Goal: Transaction & Acquisition: Purchase product/service

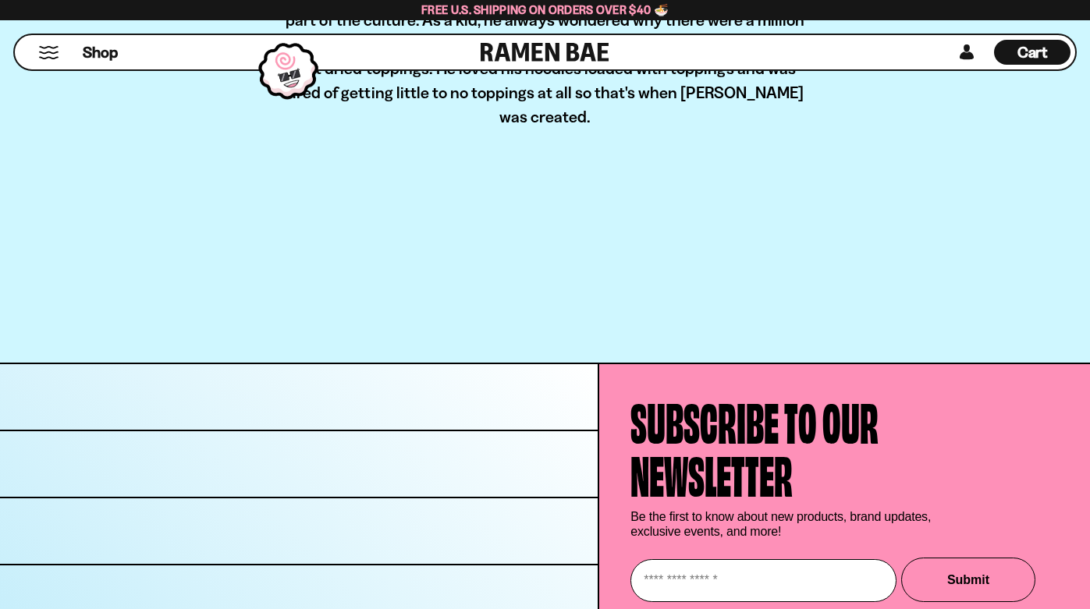
scroll to position [473, 0]
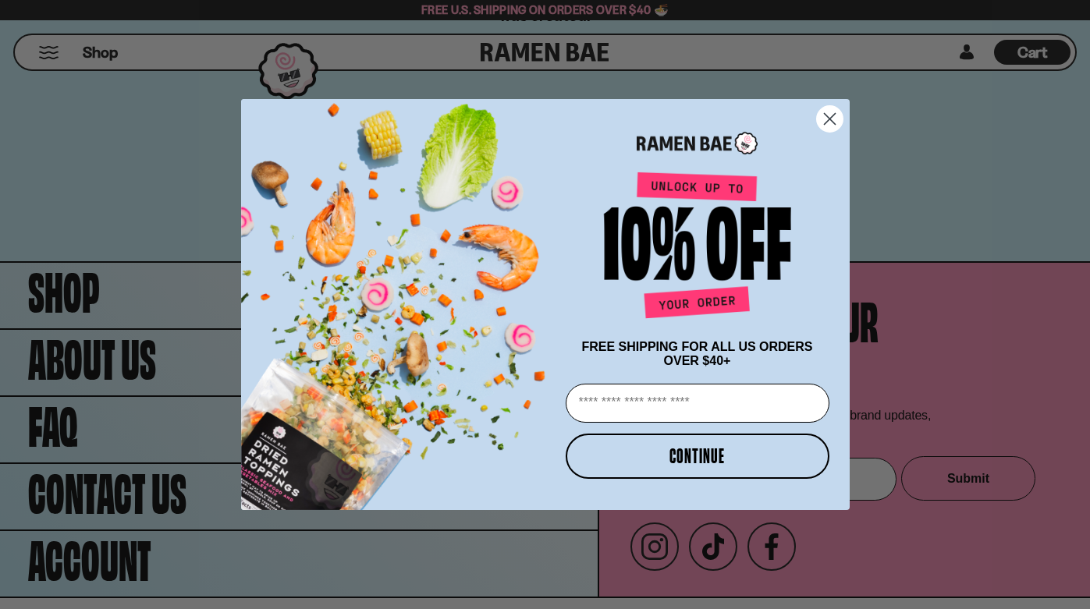
click at [834, 114] on icon "Close dialog" at bounding box center [829, 119] width 11 height 11
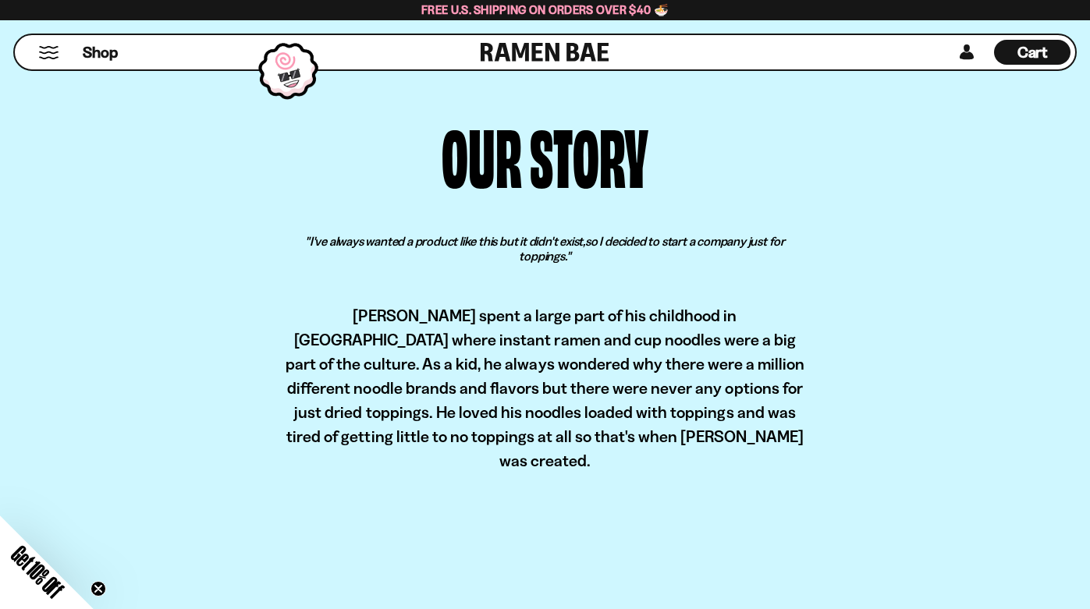
scroll to position [0, 0]
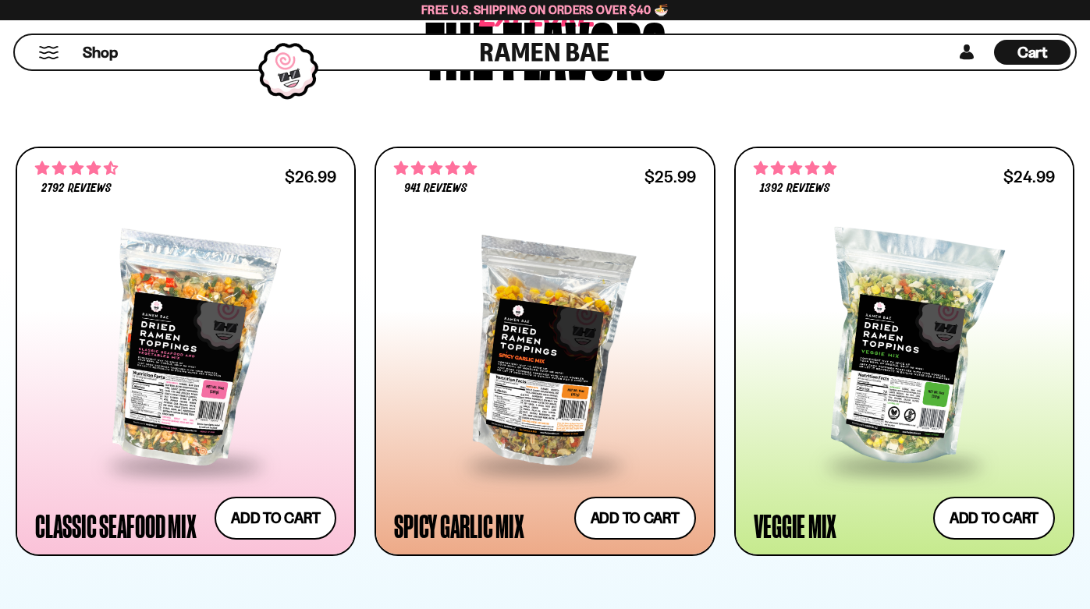
scroll to position [752, 0]
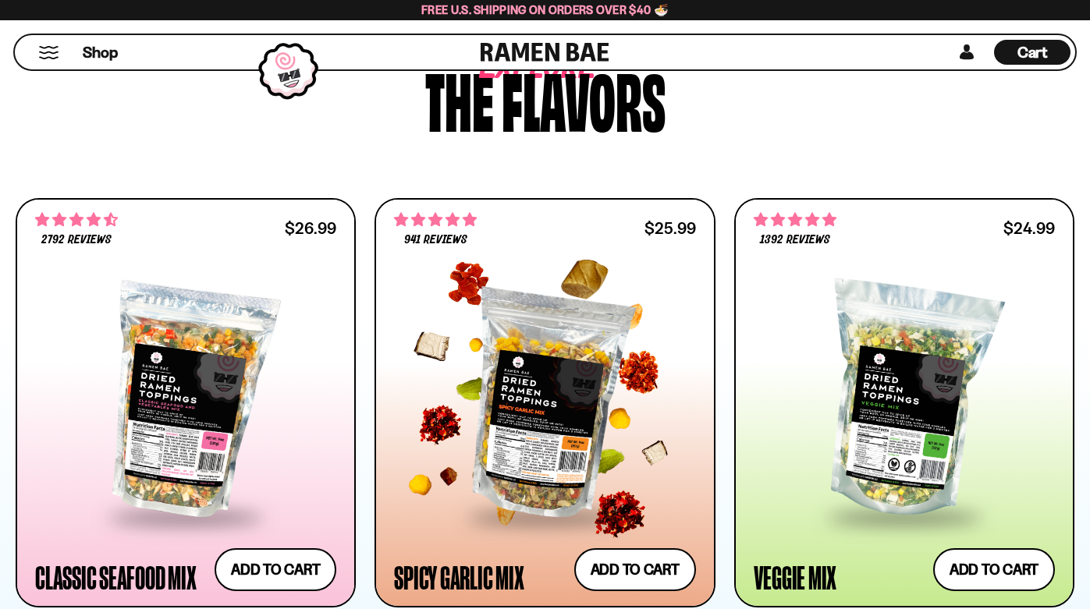
click at [533, 413] on div at bounding box center [544, 401] width 301 height 229
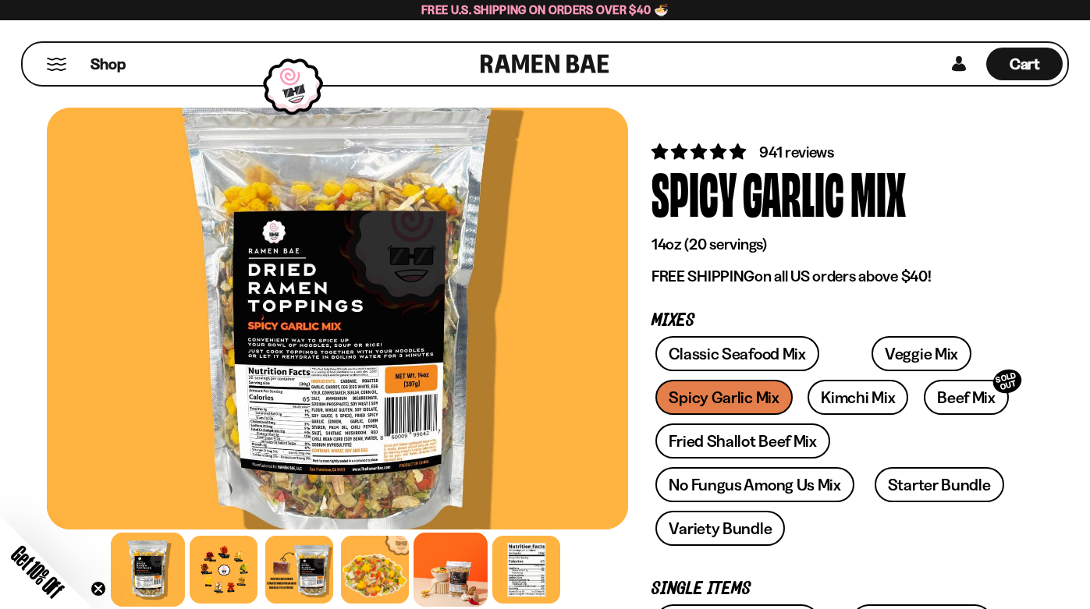
click at [452, 570] on div at bounding box center [451, 570] width 74 height 74
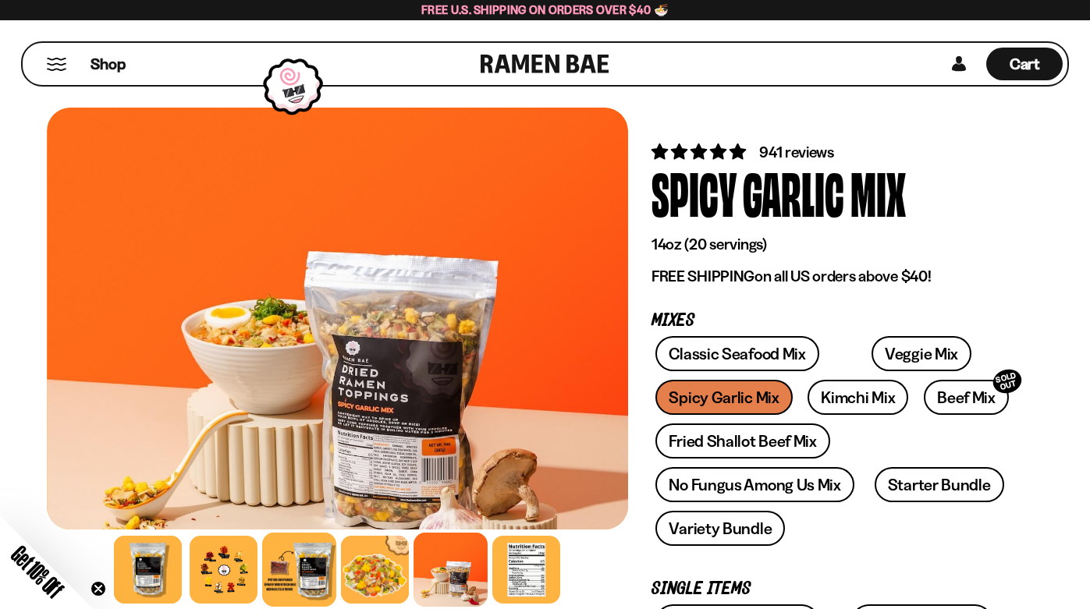
click at [296, 562] on div at bounding box center [300, 570] width 74 height 74
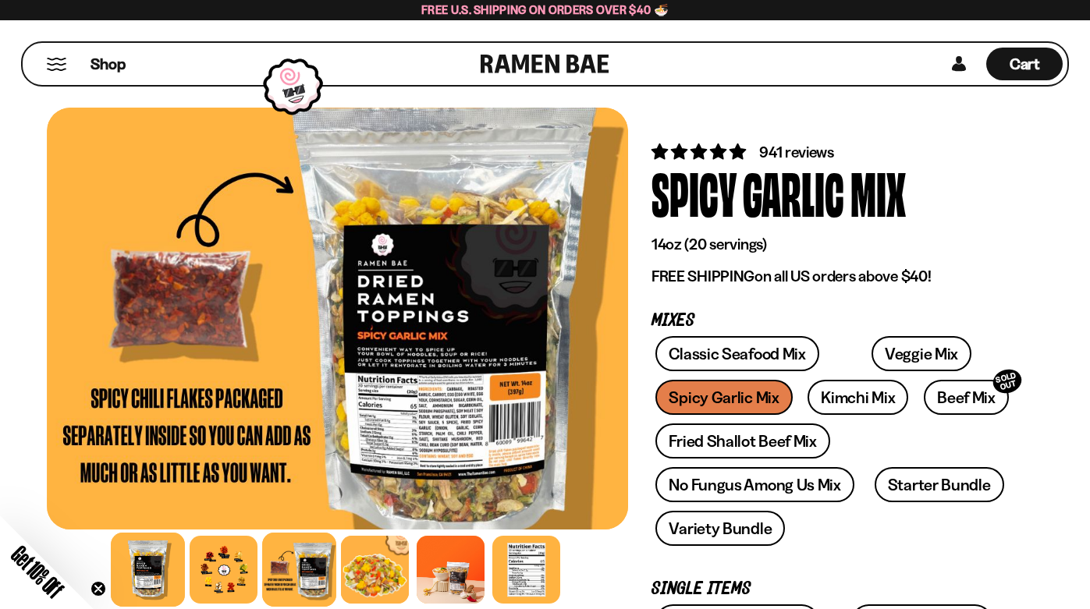
click at [143, 581] on div at bounding box center [149, 570] width 74 height 74
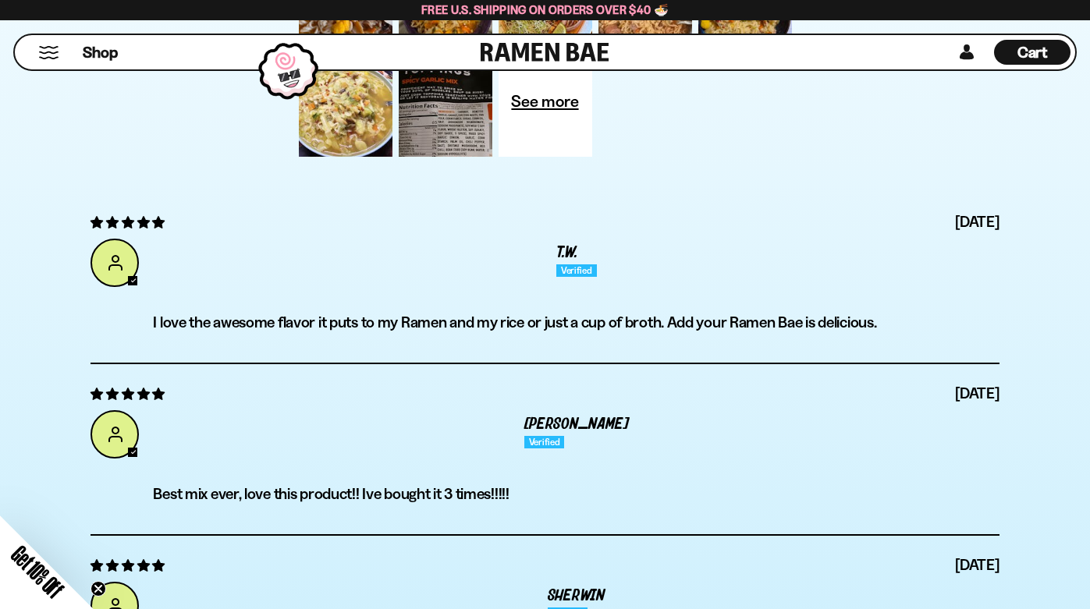
scroll to position [5482, 0]
